Goal: Navigation & Orientation: Find specific page/section

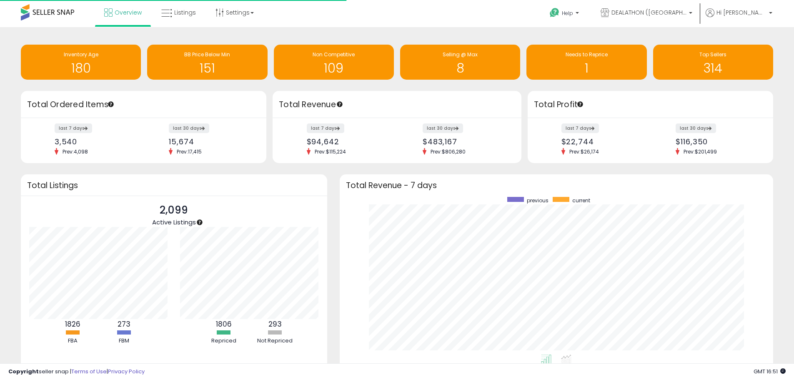
scroll to position [158, 417]
click at [676, 3] on link "DEALATHON ([GEOGRAPHIC_DATA])" at bounding box center [647, 13] width 104 height 27
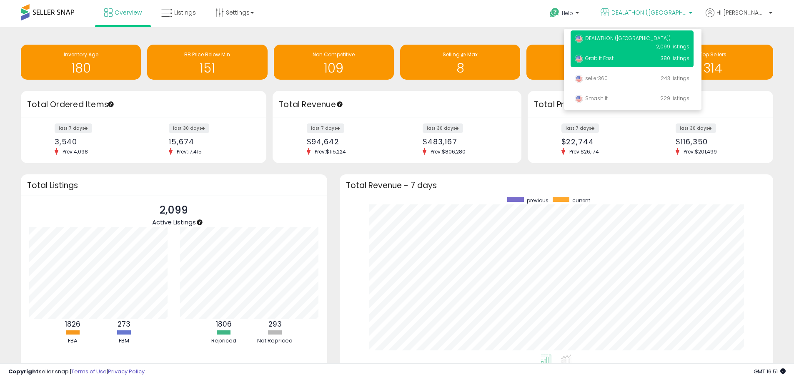
click at [634, 56] on p "Grab it Fast 380 listings" at bounding box center [632, 58] width 123 height 17
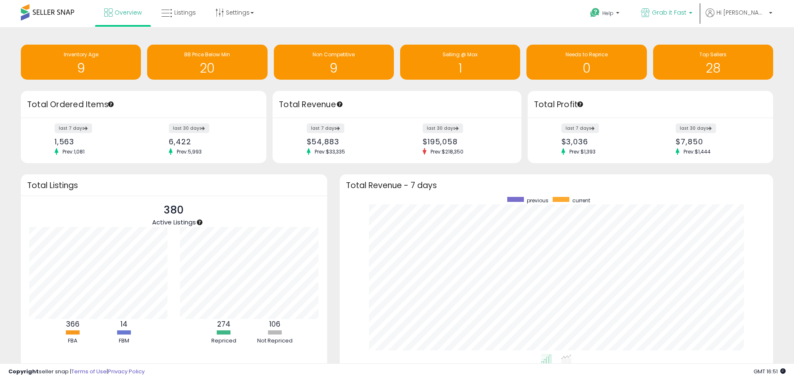
click at [681, 14] on span "Grab it Fast" at bounding box center [669, 12] width 35 height 8
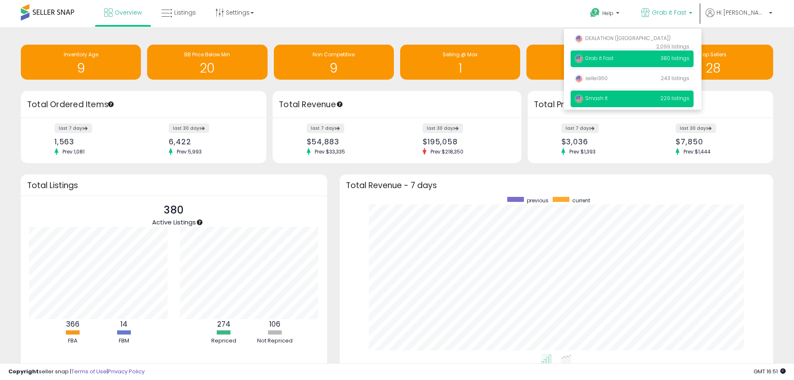
click at [637, 104] on p "Smash It 229 listings" at bounding box center [632, 98] width 123 height 17
